Goal: Check status: Check status

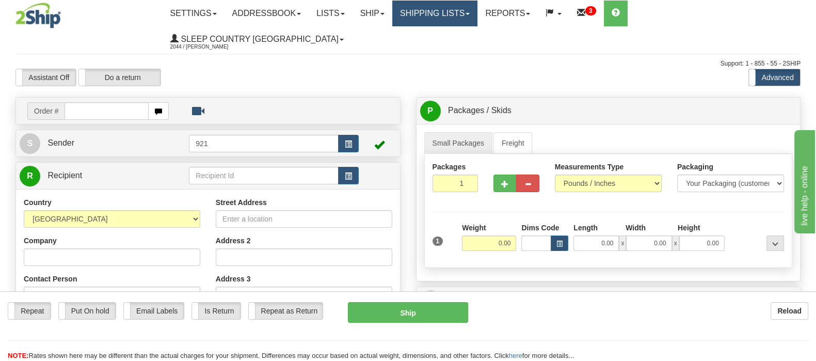
click at [463, 10] on link "Shipping lists" at bounding box center [434, 14] width 85 height 26
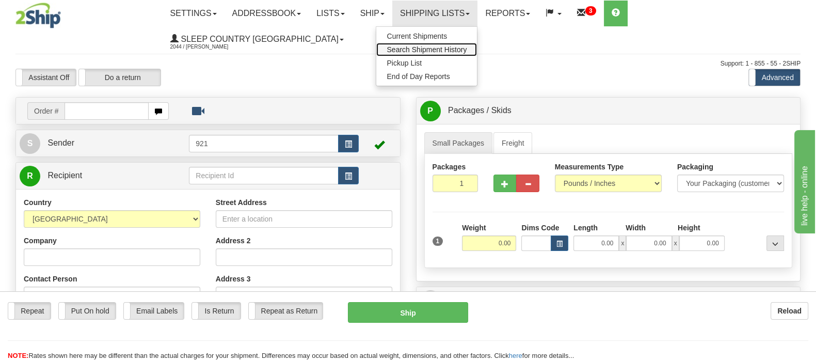
click at [466, 47] on span "Search Shipment History" at bounding box center [426, 49] width 80 height 8
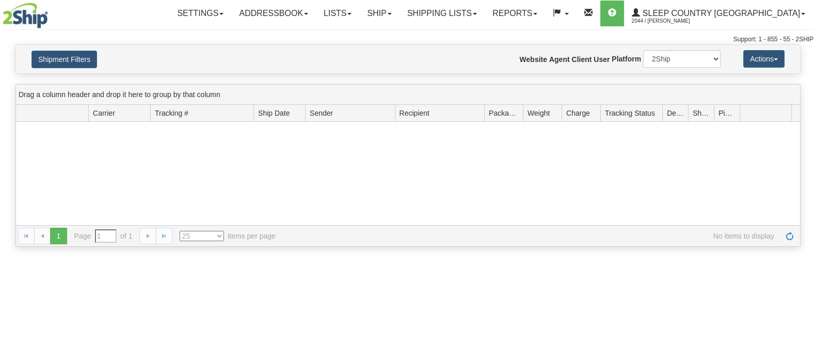
type input "From 09/15/2025 To 09/16/2025"
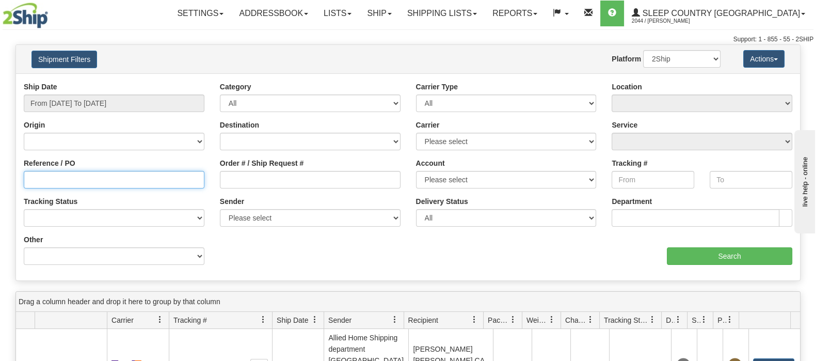
click at [44, 179] on input "Reference / PO" at bounding box center [114, 180] width 181 height 18
paste input "9002I078508"
type input "9002I078508"
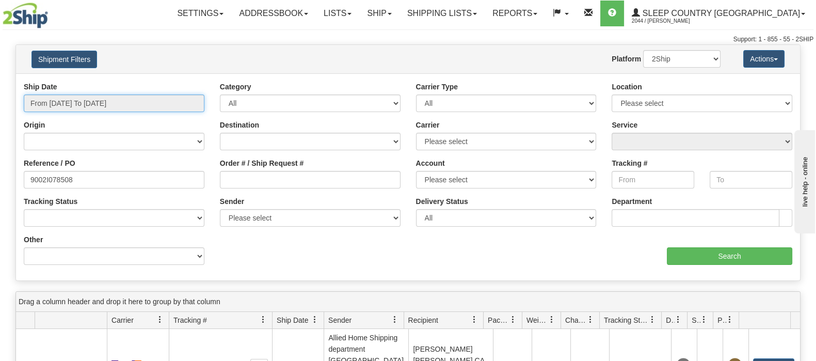
click at [90, 100] on input "From 09/15/2025 To 09/16/2025" at bounding box center [114, 103] width 181 height 18
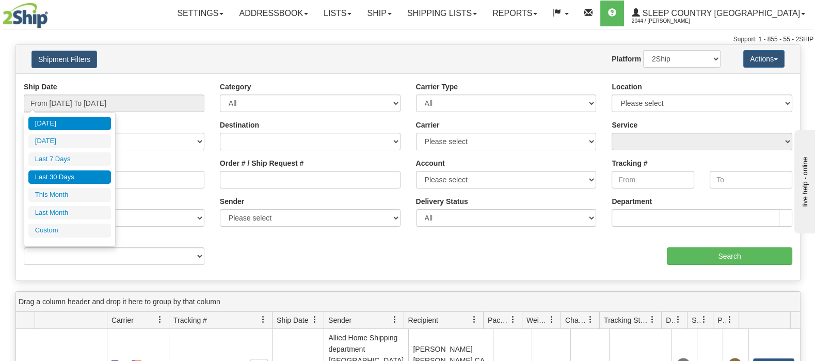
click at [62, 173] on li "Last 30 Days" at bounding box center [69, 177] width 83 height 14
type input "From 08/18/2025 To 09/16/2025"
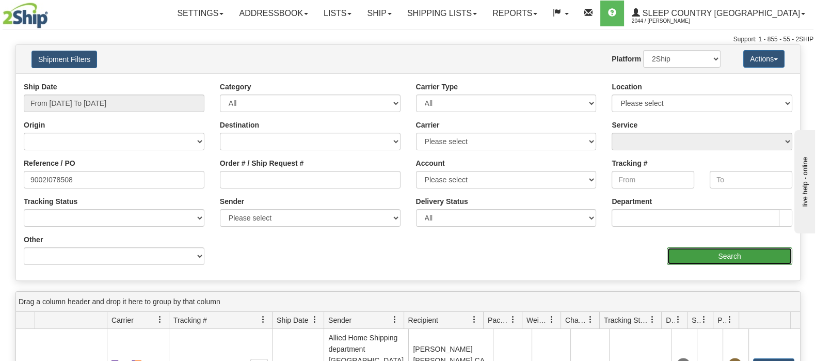
click at [736, 252] on input "Search" at bounding box center [729, 256] width 125 height 18
